Goal: Find specific page/section: Find specific page/section

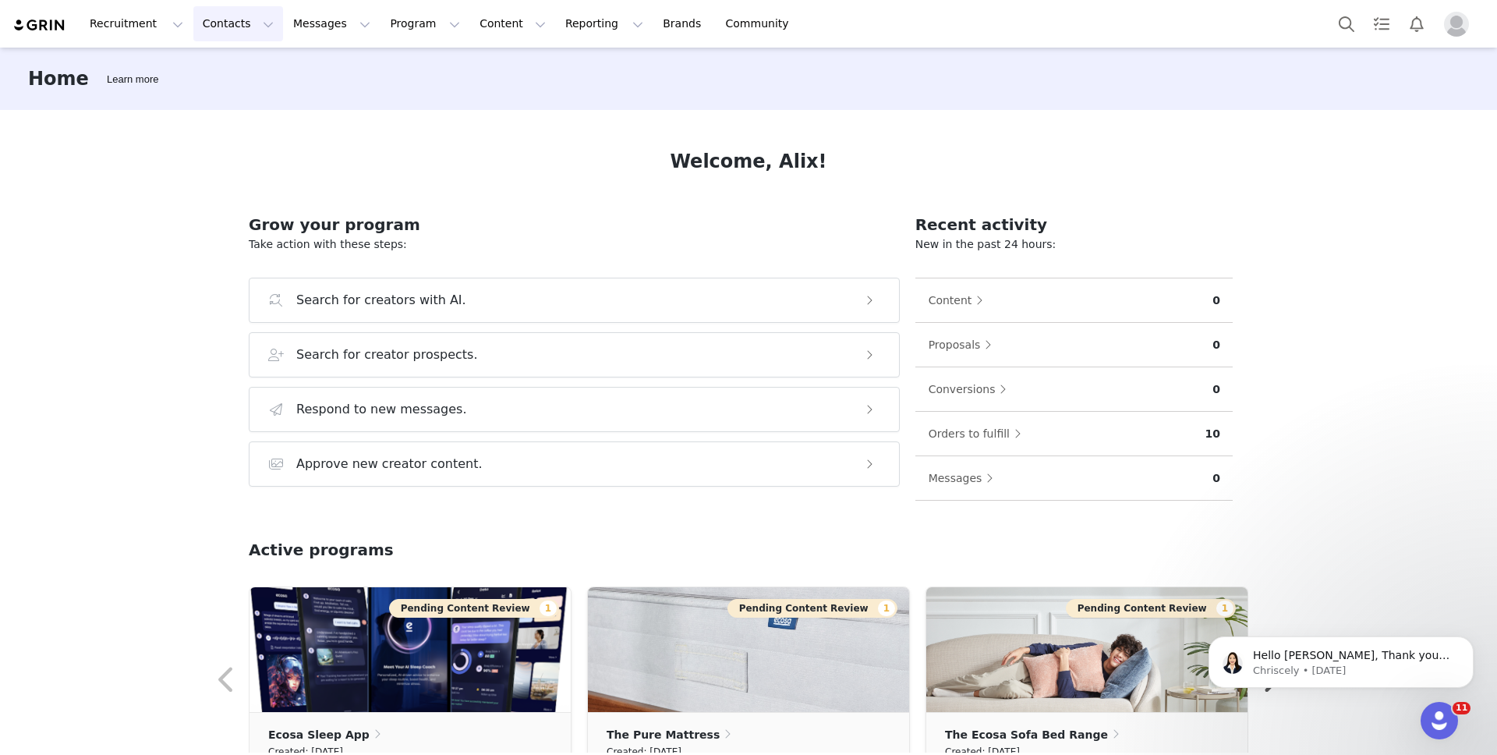
click at [218, 9] on button "Contacts Contacts" at bounding box center [238, 23] width 90 height 35
click at [260, 69] on div "Creators" at bounding box center [244, 69] width 104 height 16
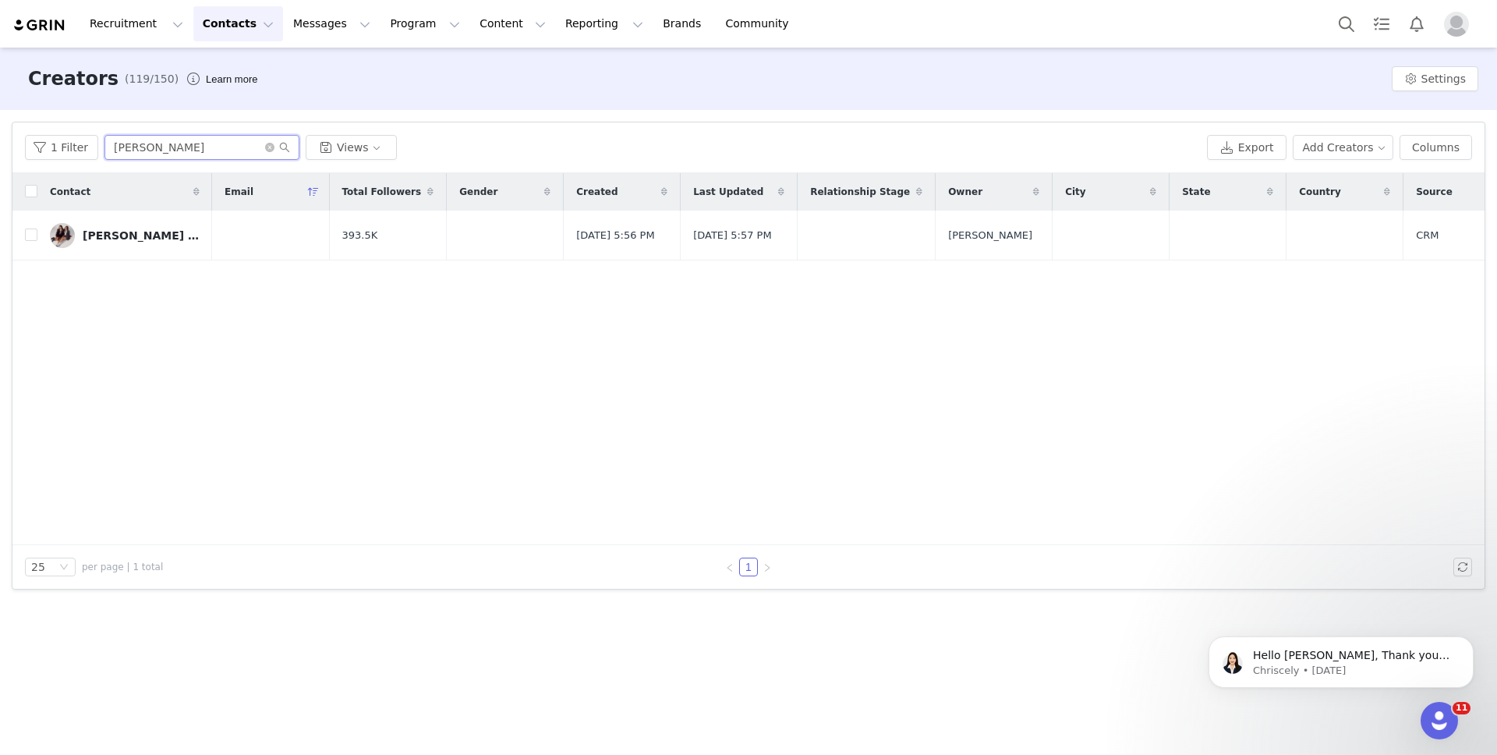
click at [160, 150] on input "[PERSON_NAME]" at bounding box center [201, 147] width 195 height 25
drag, startPoint x: 160, startPoint y: 150, endPoint x: 92, endPoint y: 152, distance: 67.9
click at [92, 152] on div "1 Filter [PERSON_NAME] Views" at bounding box center [613, 147] width 1176 height 25
type input "[PERSON_NAME]"
click at [146, 233] on link "[PERSON_NAME]" at bounding box center [117, 235] width 134 height 25
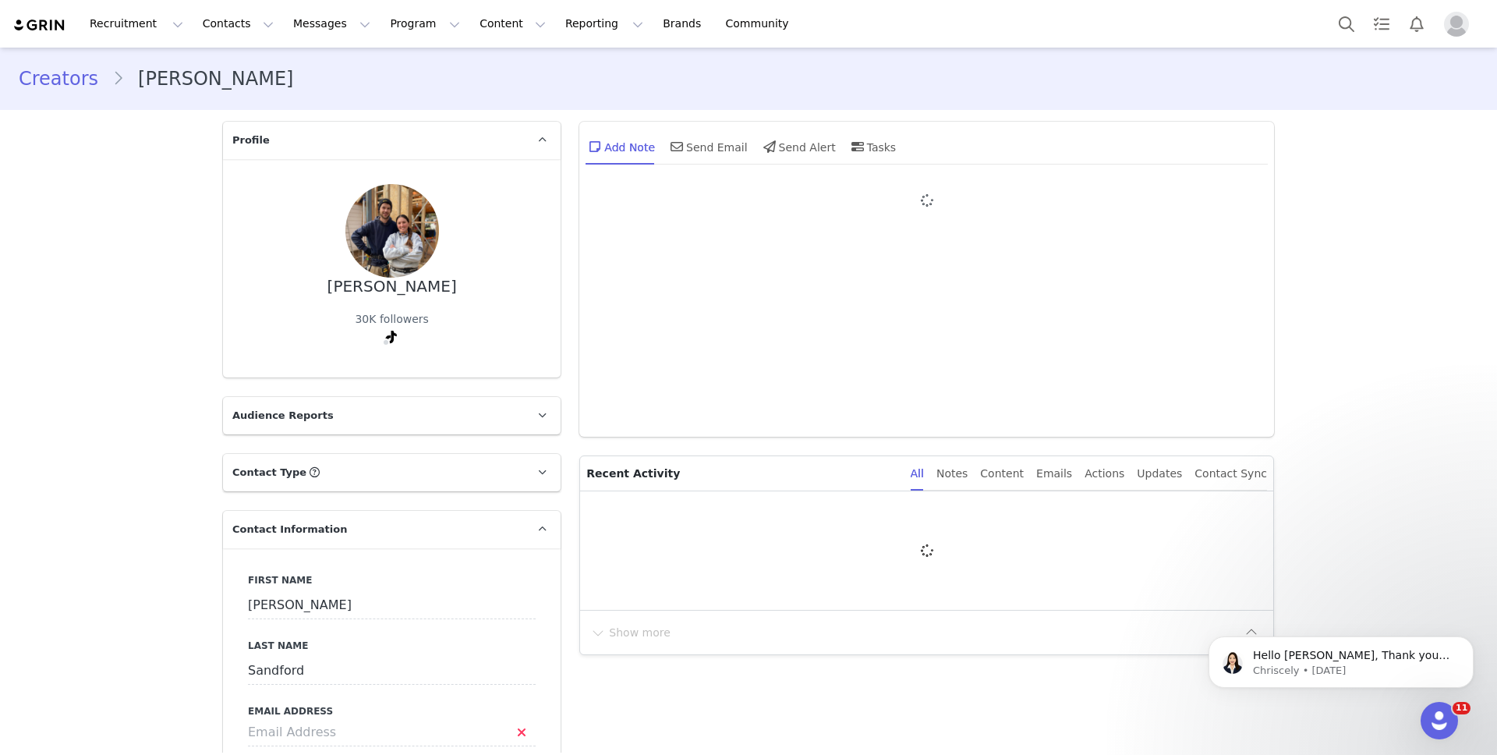
type input "+1 ([GEOGRAPHIC_DATA])"
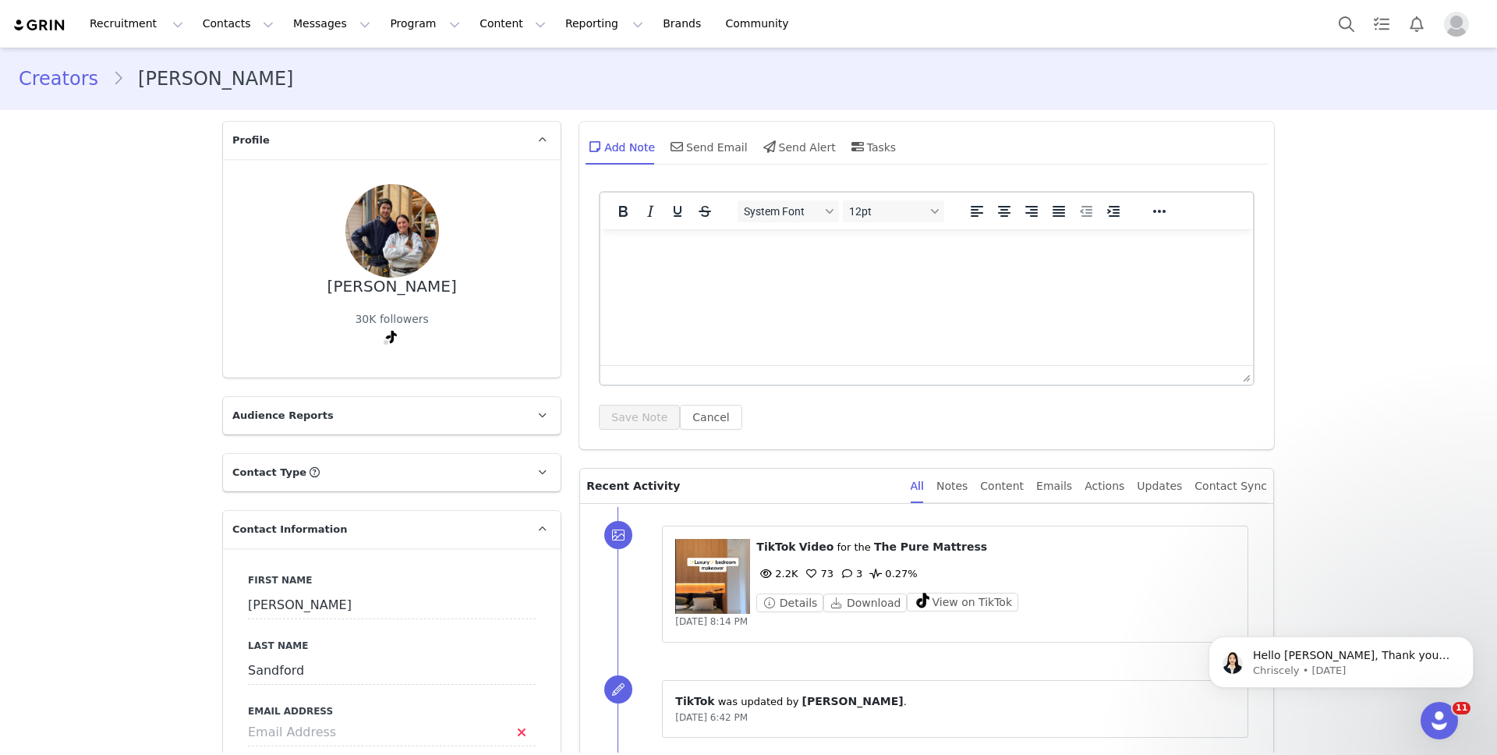
scroll to position [3, 0]
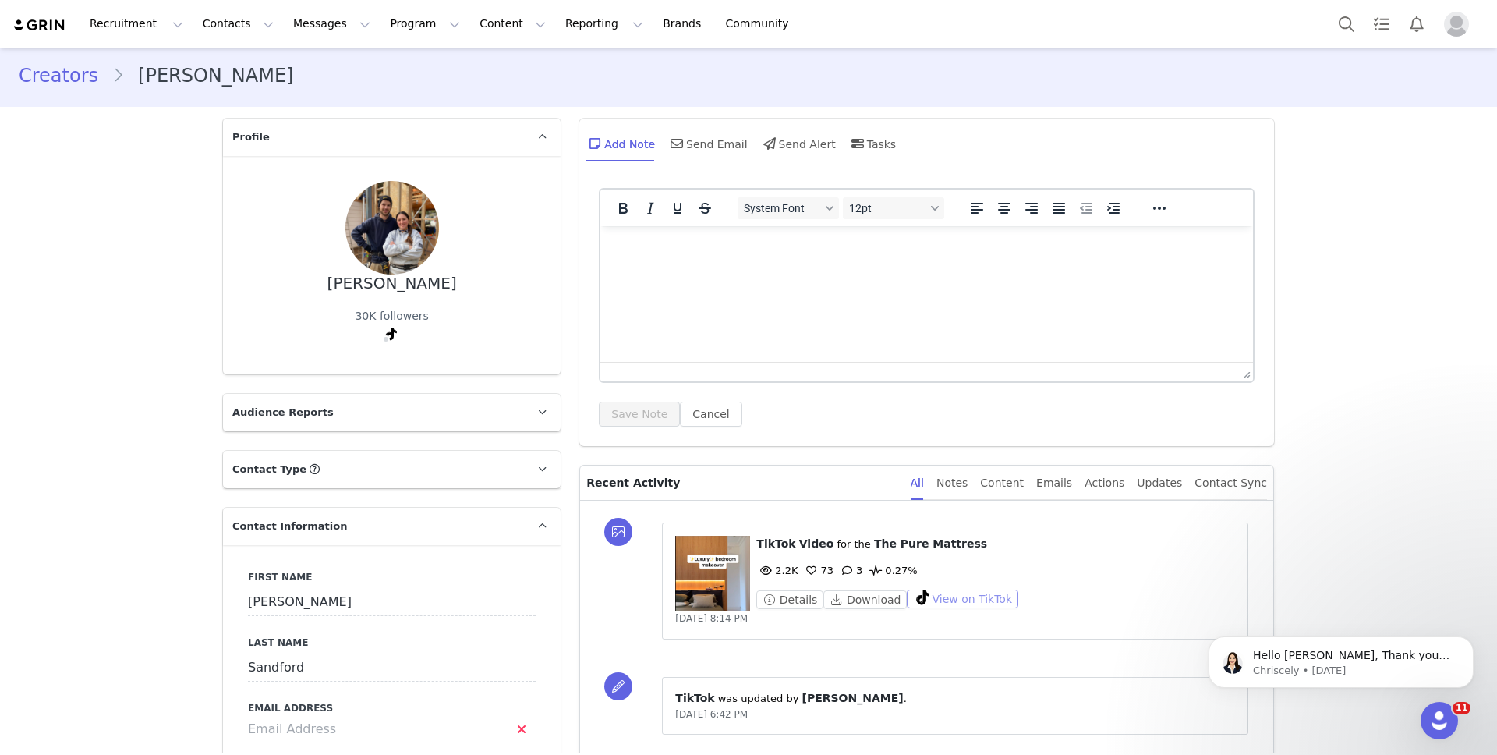
click at [969, 601] on button "View on TikTok" at bounding box center [963, 599] width 112 height 19
click at [226, 21] on button "Contacts Contacts" at bounding box center [238, 23] width 90 height 35
click at [250, 72] on div "Creators" at bounding box center [244, 69] width 104 height 16
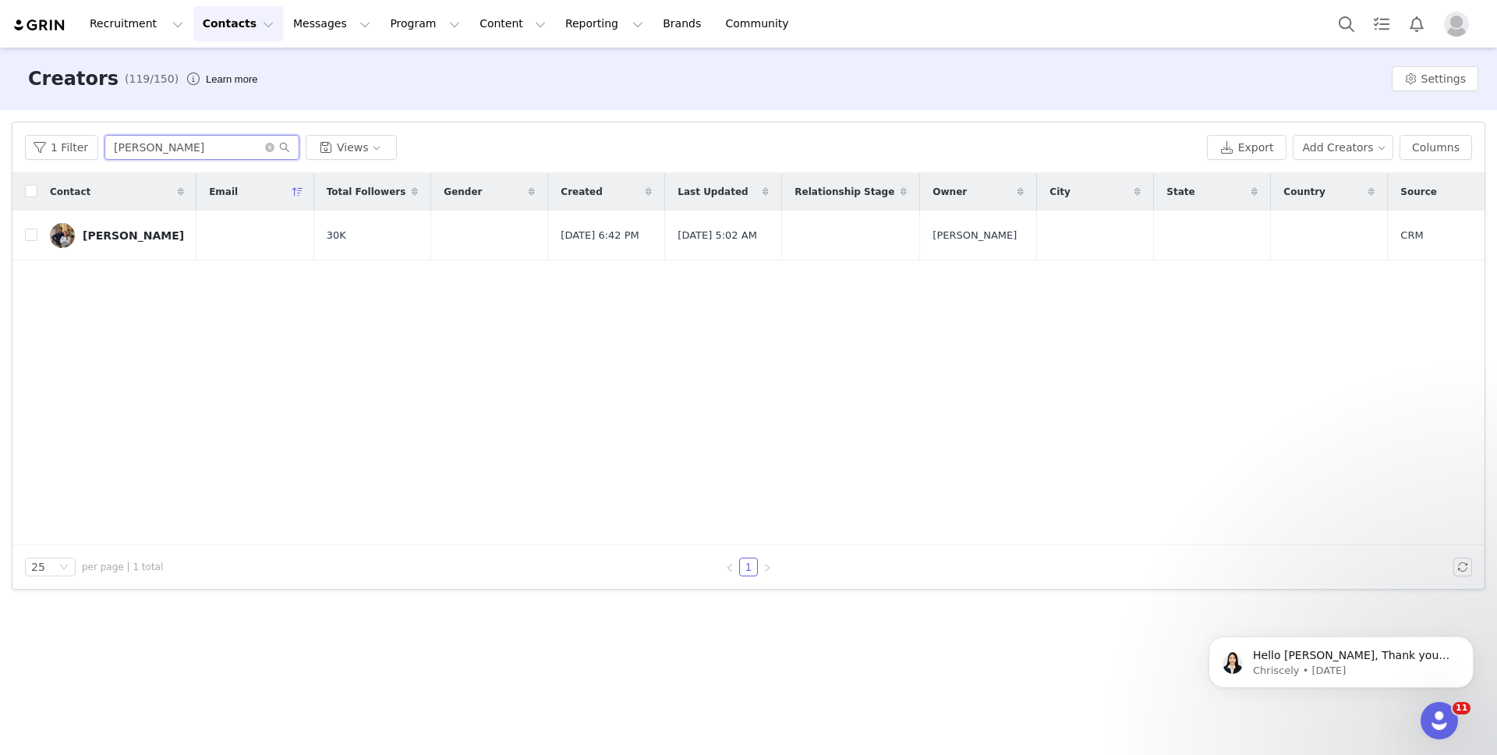
click at [176, 152] on input "[PERSON_NAME]" at bounding box center [201, 147] width 195 height 25
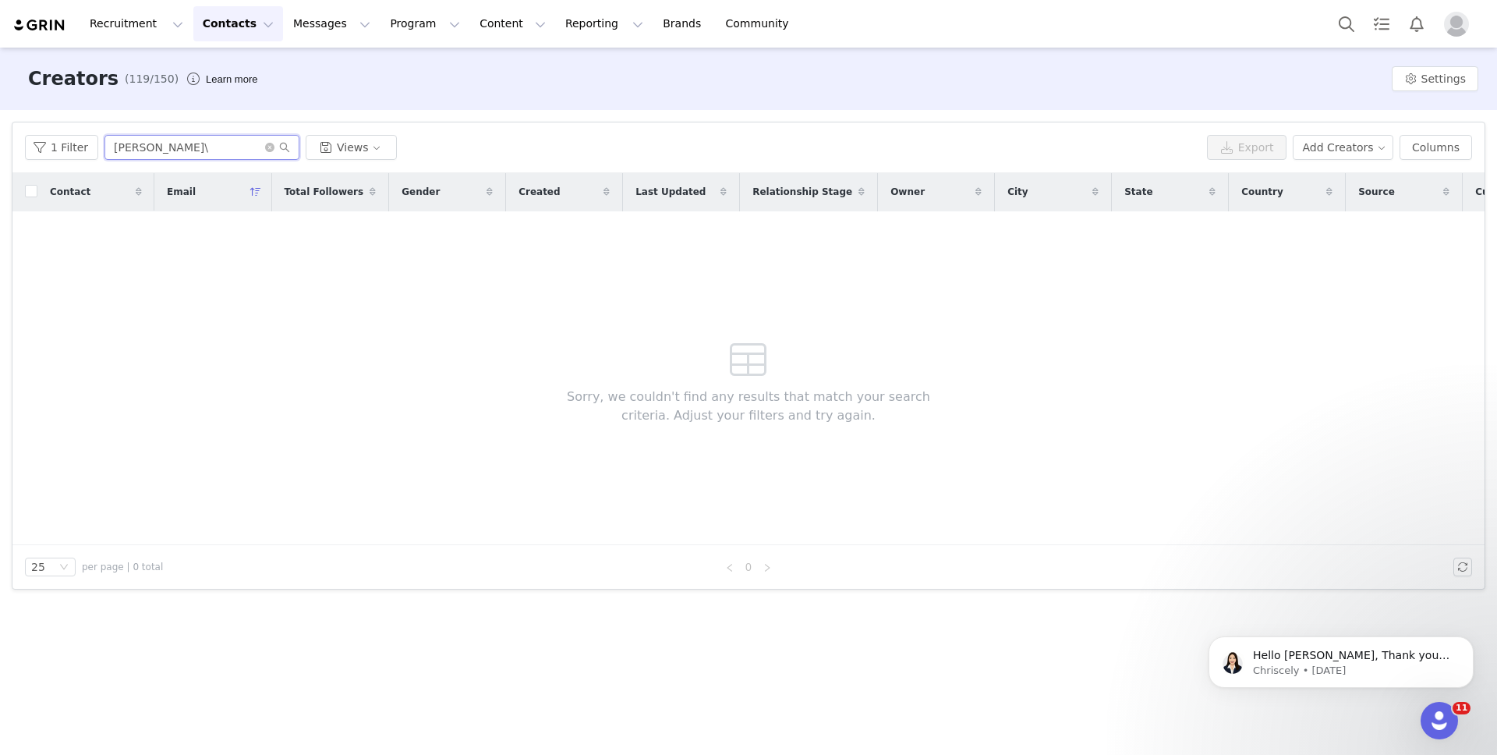
click at [179, 150] on input "[PERSON_NAME]\" at bounding box center [201, 147] width 195 height 25
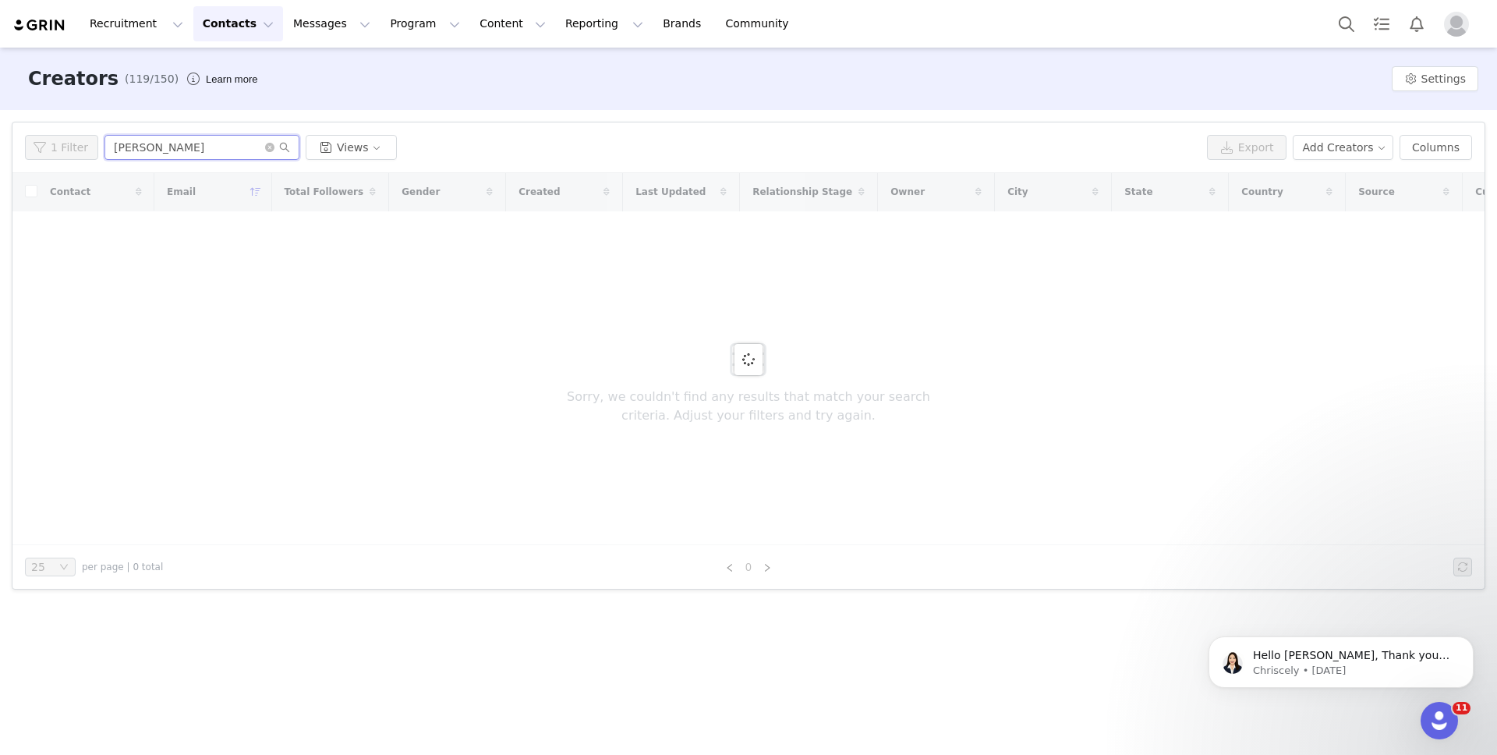
type input "[PERSON_NAME]"
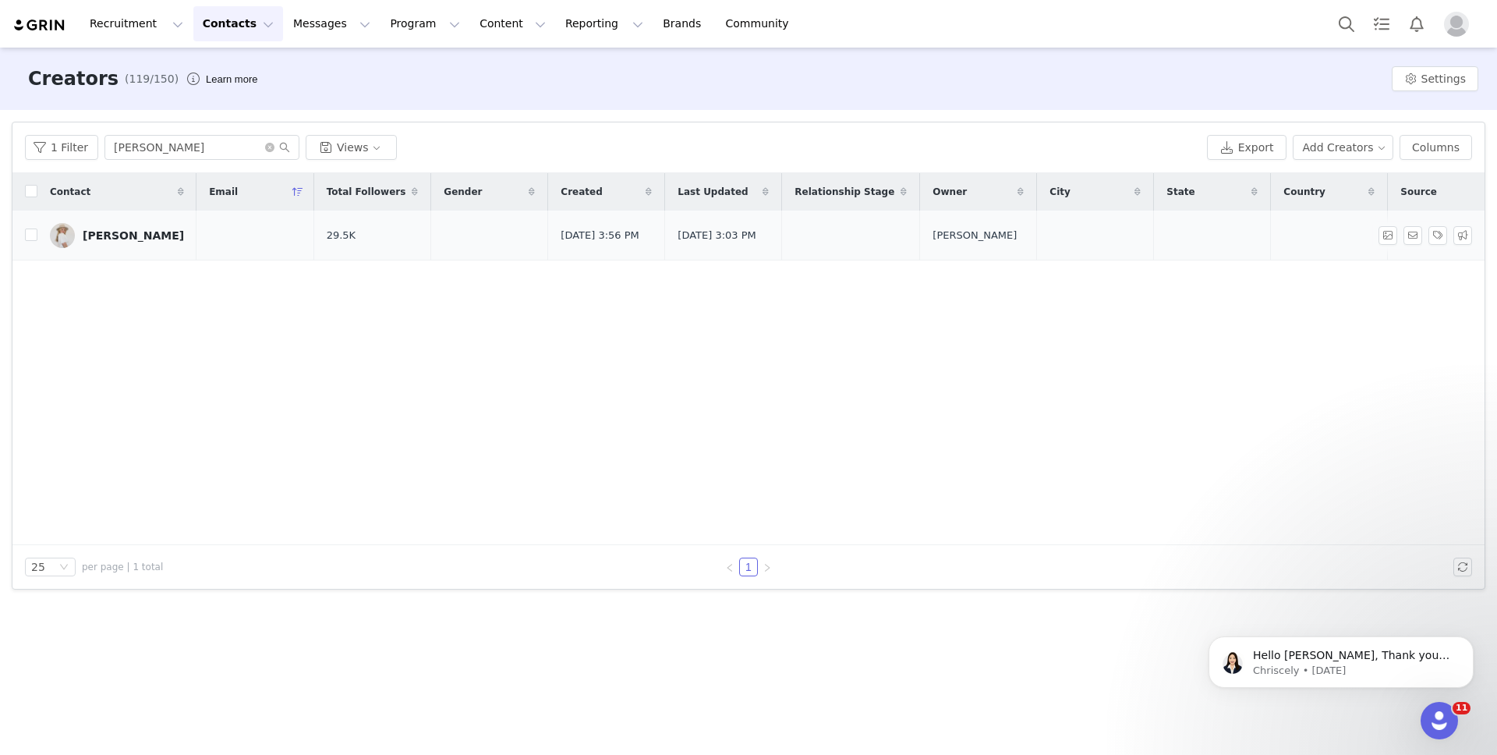
click at [133, 242] on div "[PERSON_NAME]" at bounding box center [133, 235] width 101 height 12
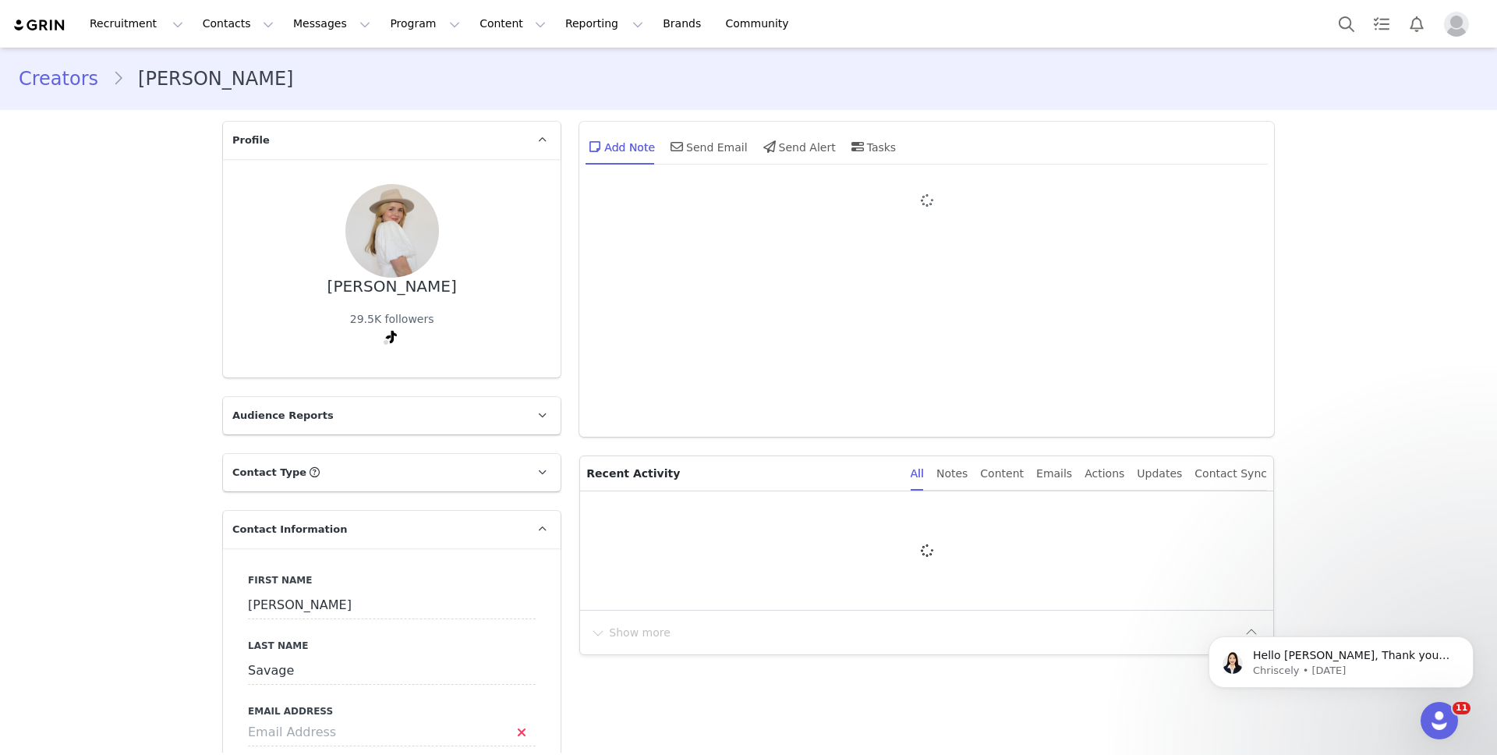
type input "+1 ([GEOGRAPHIC_DATA])"
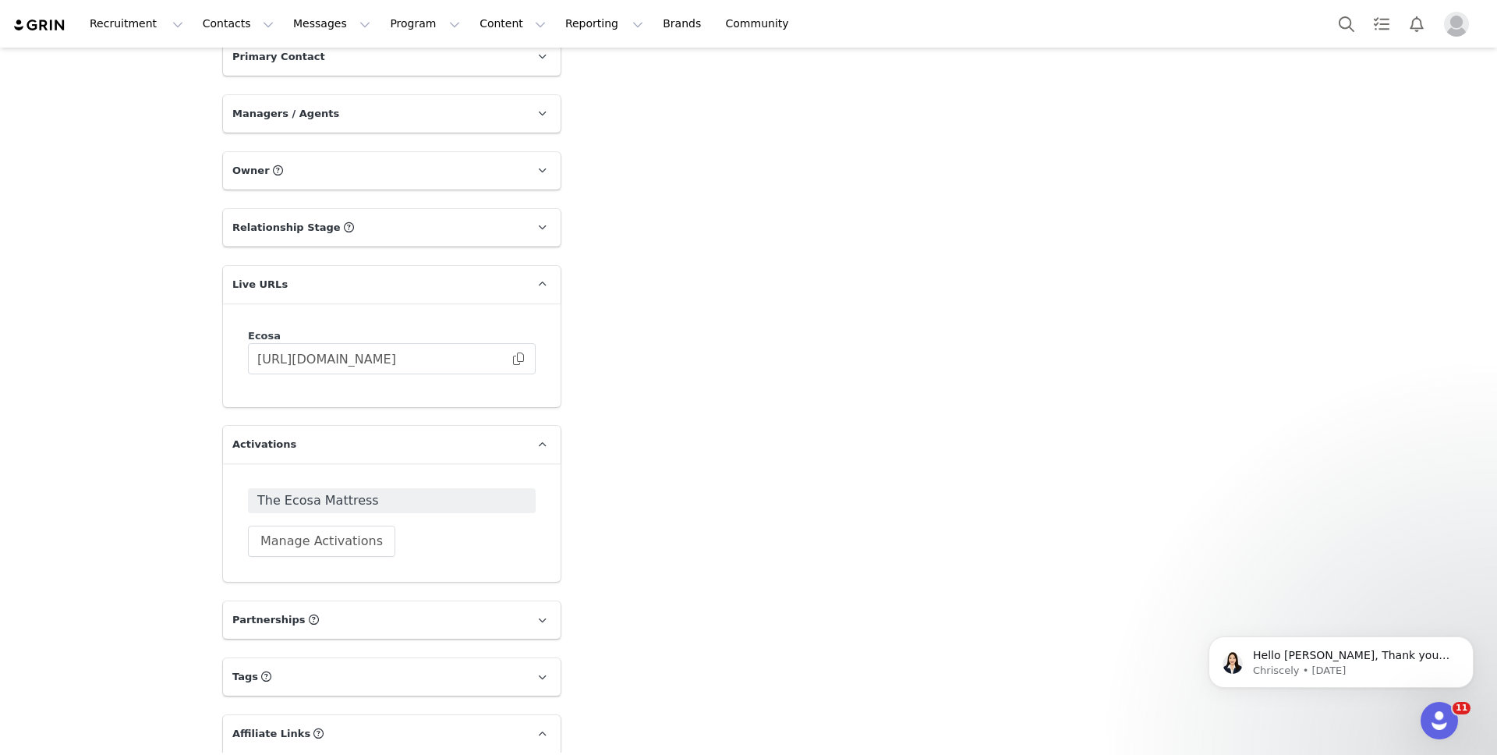
scroll to position [1443, 0]
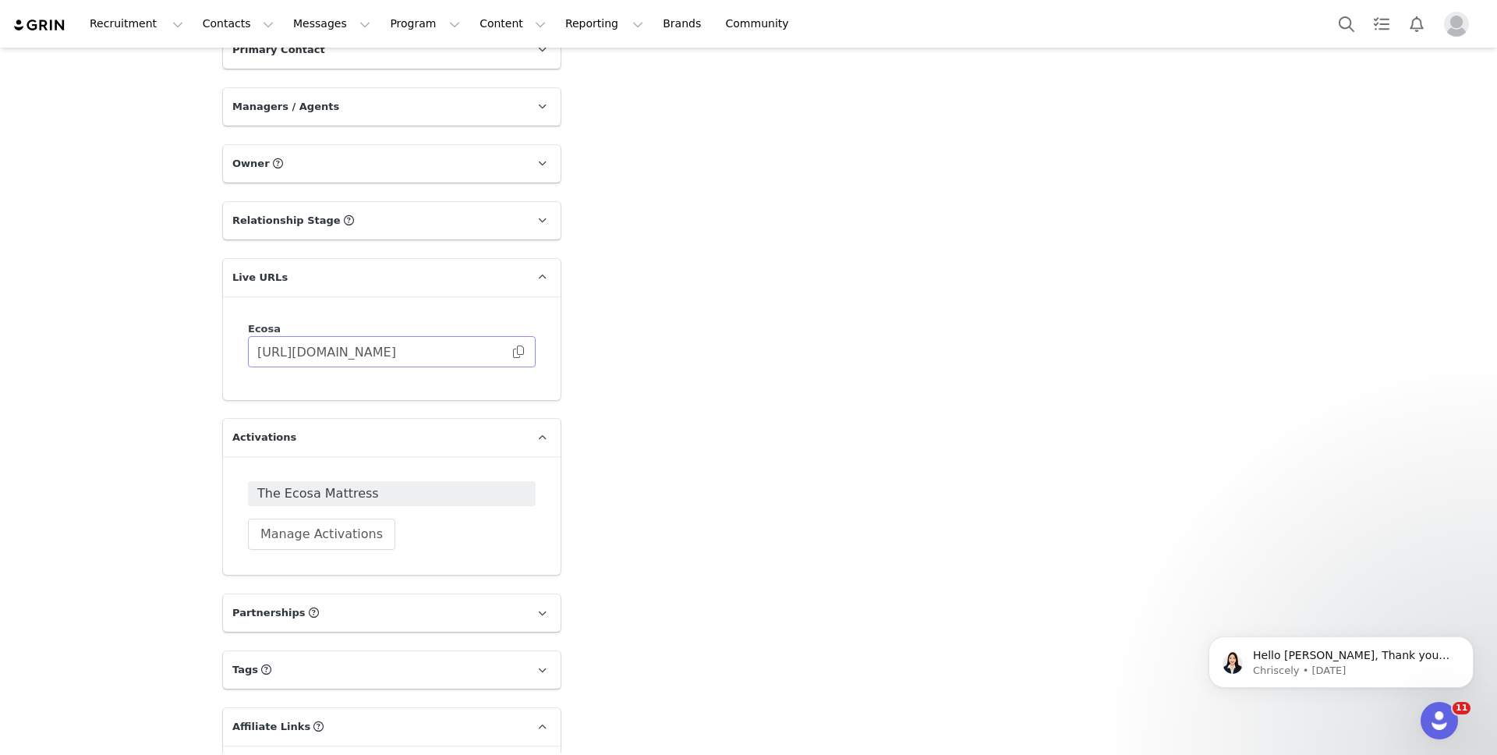
click at [511, 352] on span at bounding box center [519, 352] width 16 height 0
click at [519, 352] on input "[URL][DOMAIN_NAME]" at bounding box center [392, 351] width 288 height 31
click at [511, 352] on span at bounding box center [519, 352] width 16 height 0
